Goal: Task Accomplishment & Management: Manage account settings

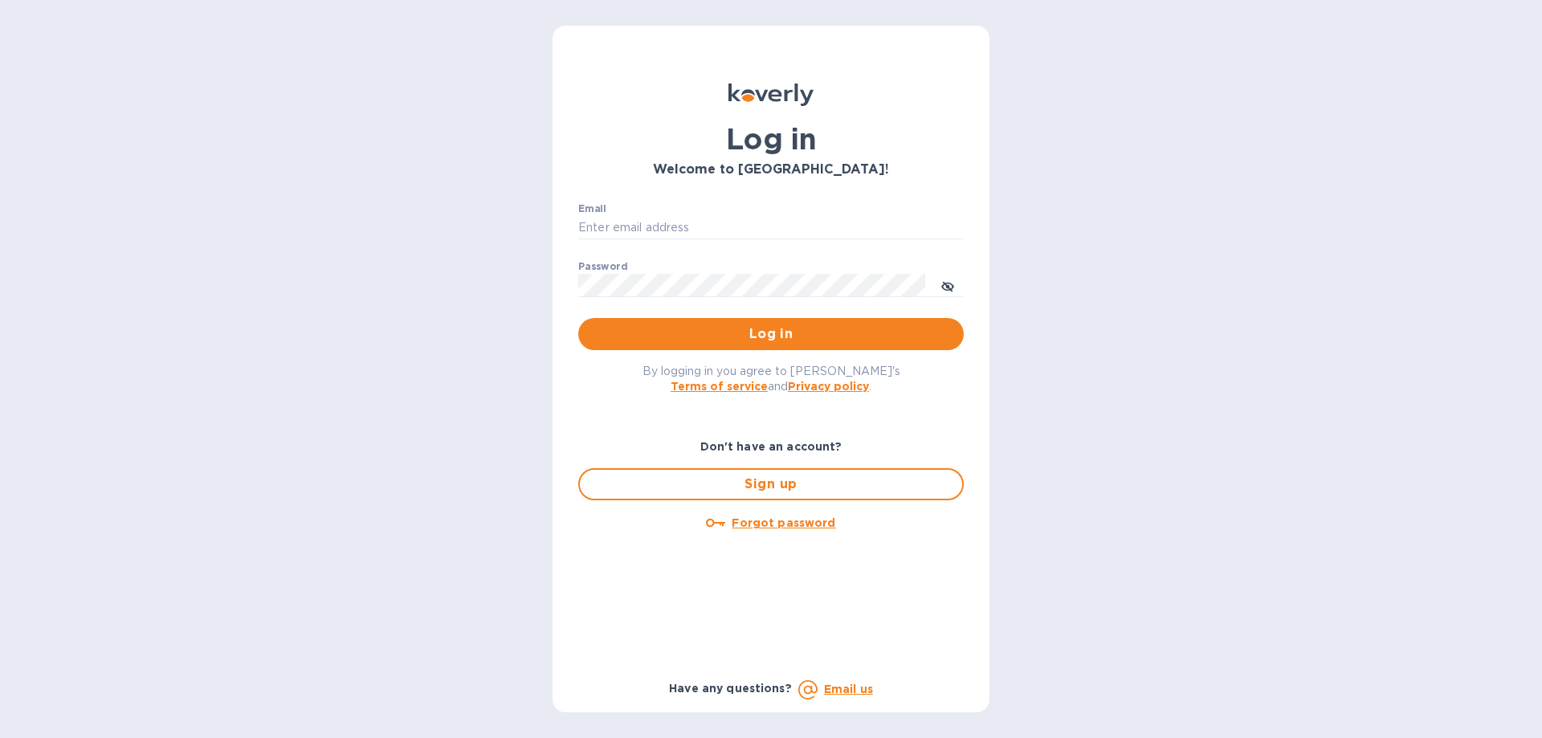
click at [746, 210] on div "Email ​" at bounding box center [770, 232] width 385 height 58
click at [734, 225] on input "Email" at bounding box center [770, 228] width 385 height 24
type input "darik@1sources.com"
click at [578, 318] on button "Log in" at bounding box center [770, 334] width 385 height 32
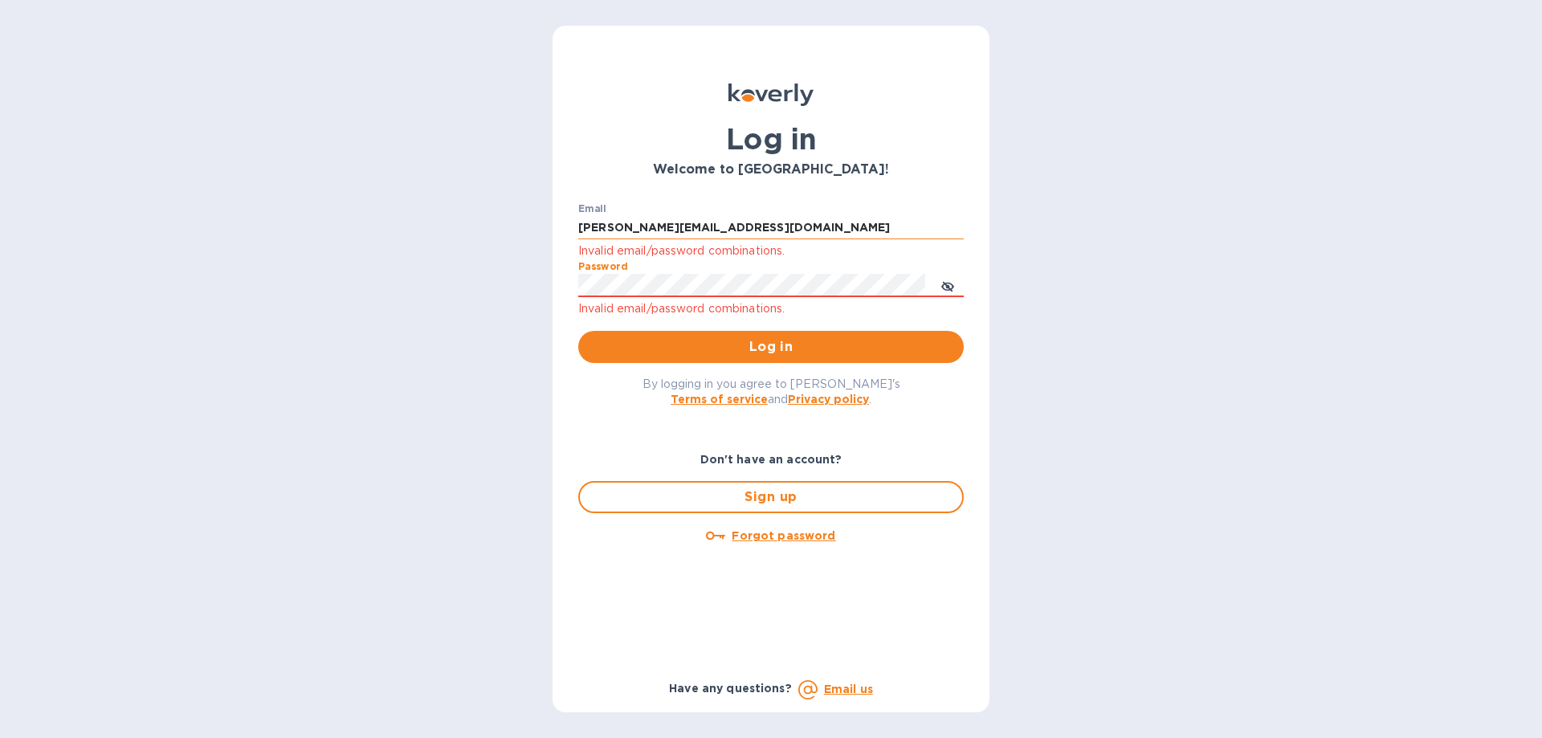
click at [578, 331] on button "Log in" at bounding box center [770, 347] width 385 height 32
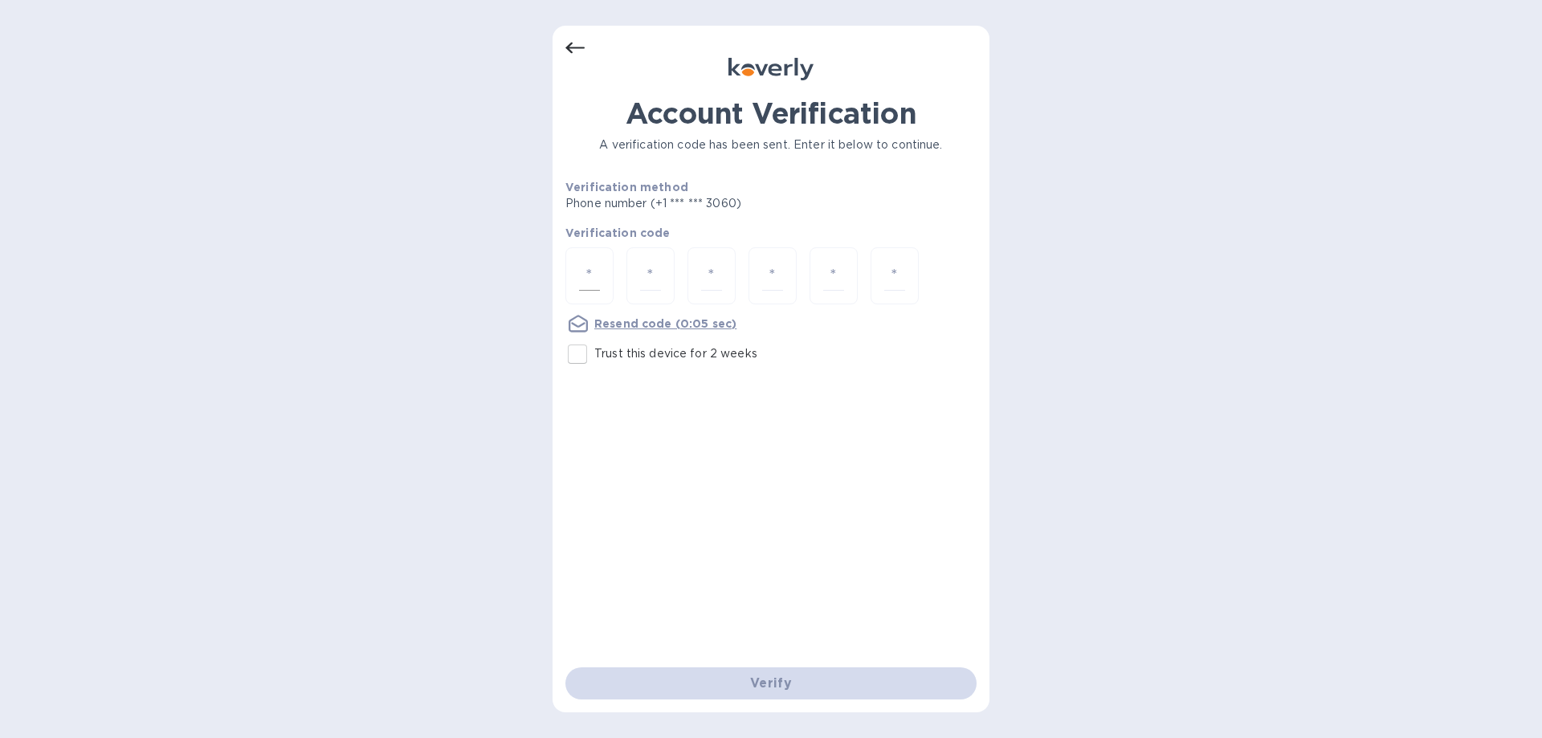
click at [598, 272] on input "number" at bounding box center [589, 276] width 21 height 30
type input "5"
type input "7"
type input "1"
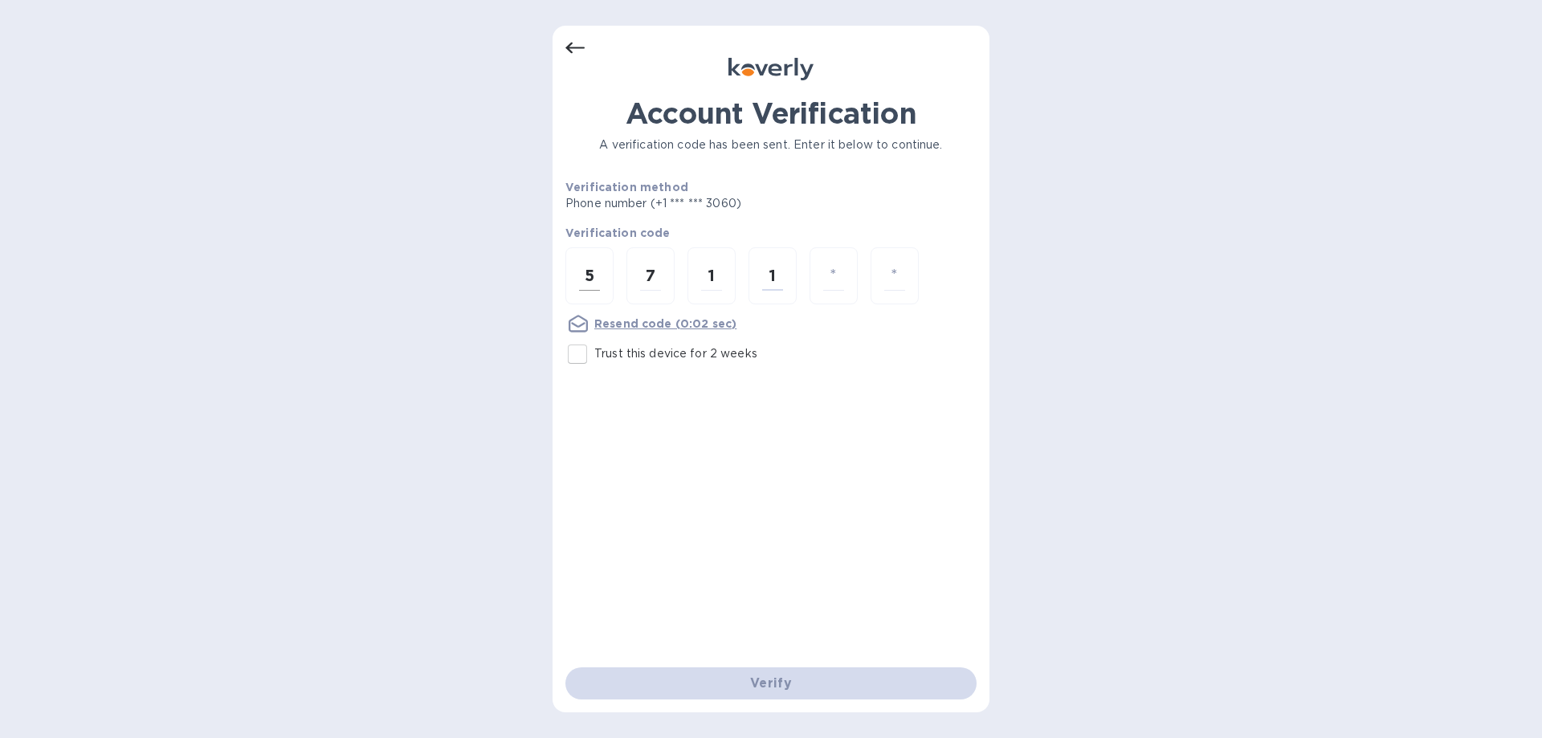
type input "3"
type input "6"
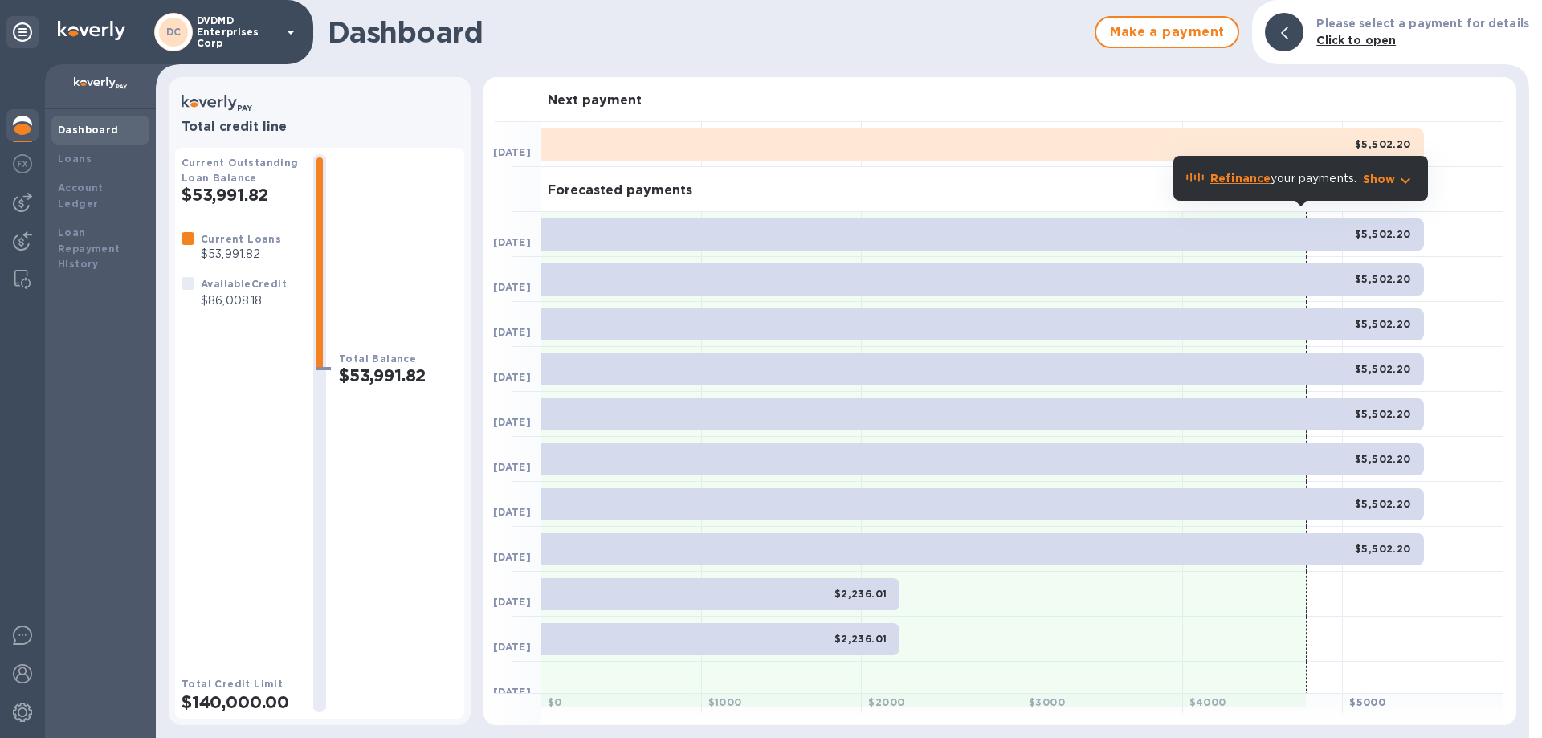
click at [1340, 38] on b "Click to open" at bounding box center [1355, 40] width 79 height 13
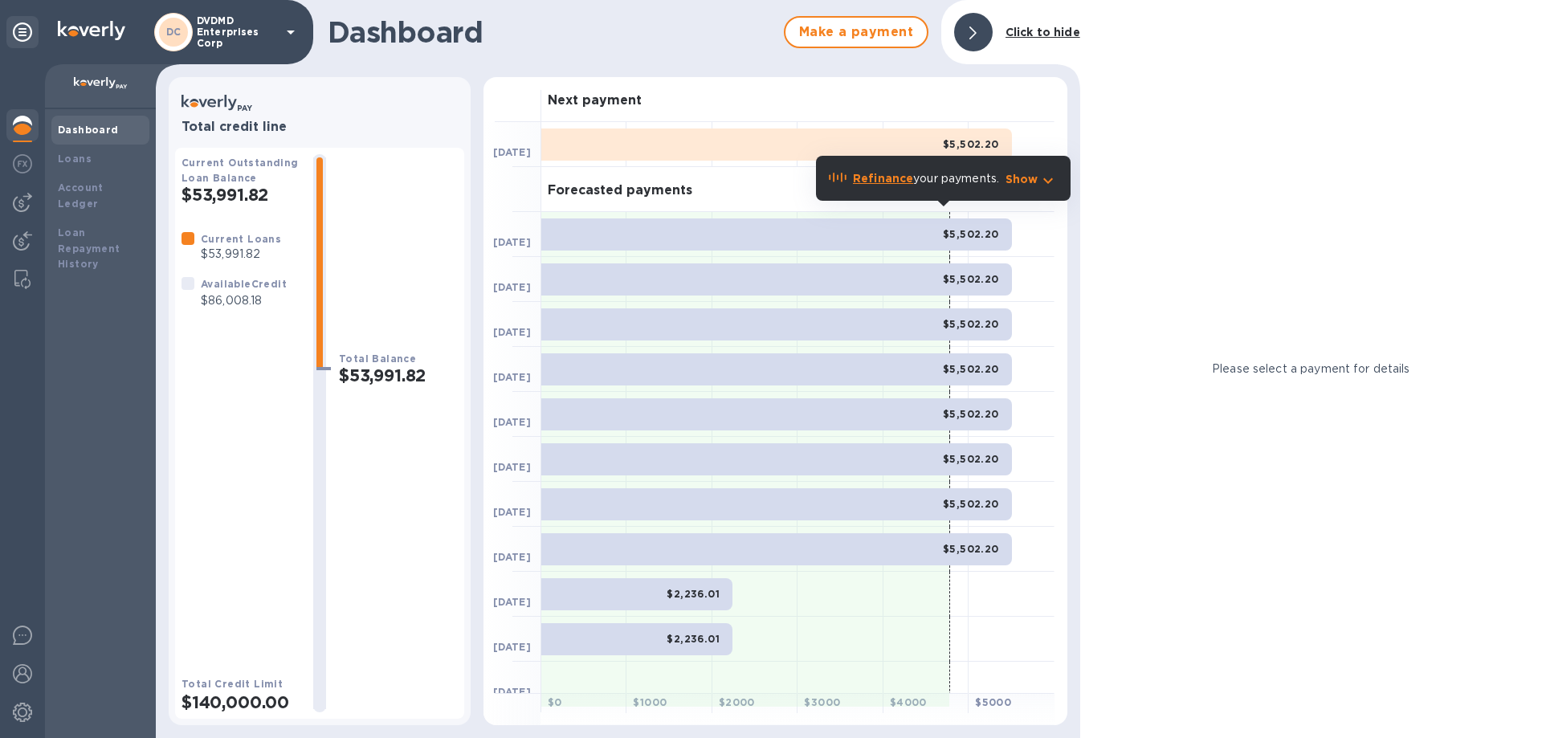
click at [1014, 33] on b "Click to hide" at bounding box center [1042, 32] width 75 height 13
